Goal: Check status: Check status

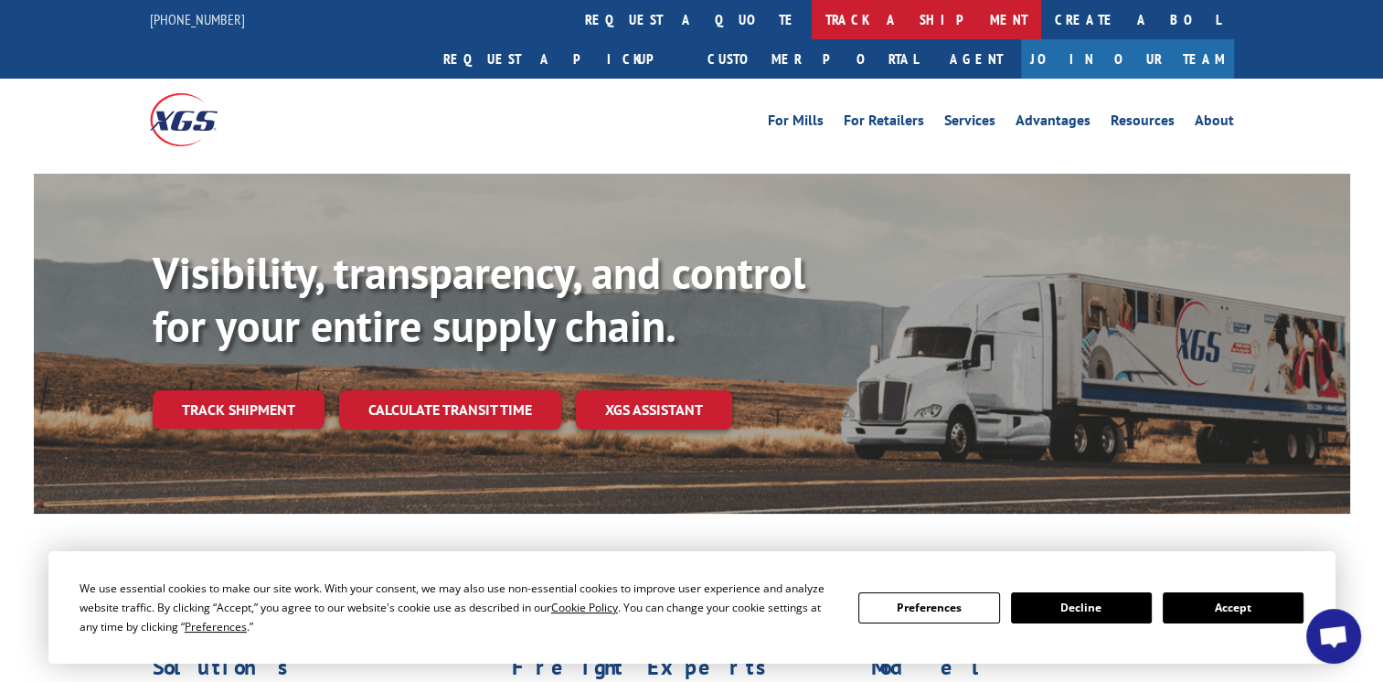
click at [812, 20] on link "track a shipment" at bounding box center [926, 19] width 229 height 39
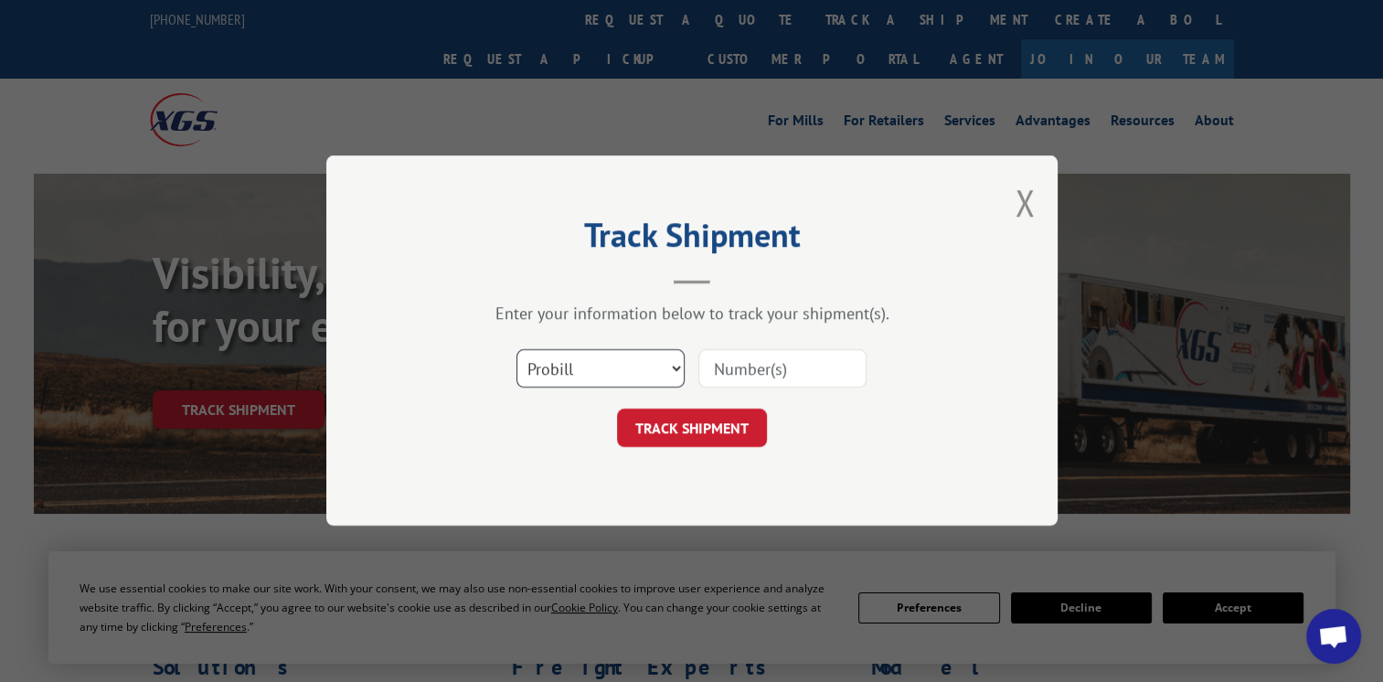
click at [624, 359] on select "Select category... Probill BOL PO" at bounding box center [601, 369] width 168 height 38
select select "bol"
click at [517, 350] on select "Select category... Probill BOL PO" at bounding box center [601, 369] width 168 height 38
click at [729, 385] on input at bounding box center [782, 369] width 168 height 38
paste input "363716"
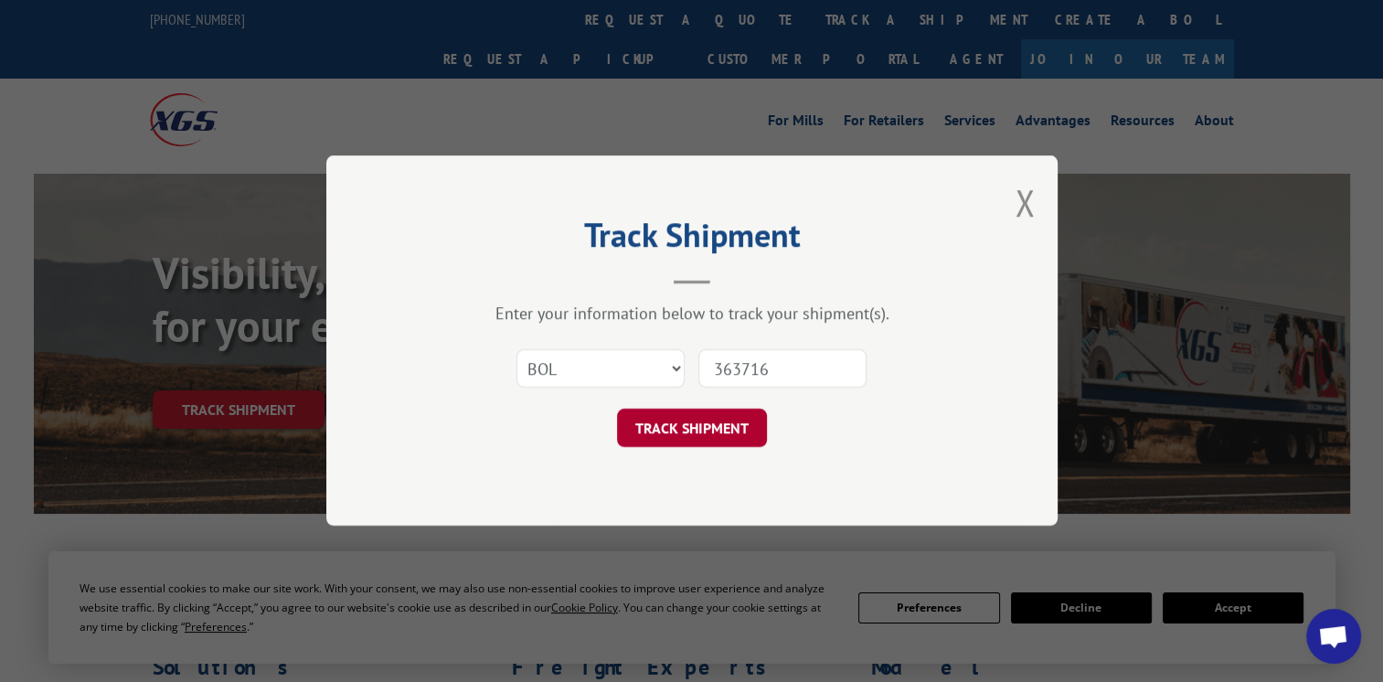
type input "363716"
click at [687, 429] on button "TRACK SHIPMENT" at bounding box center [692, 429] width 150 height 38
